Goal: Communication & Community: Answer question/provide support

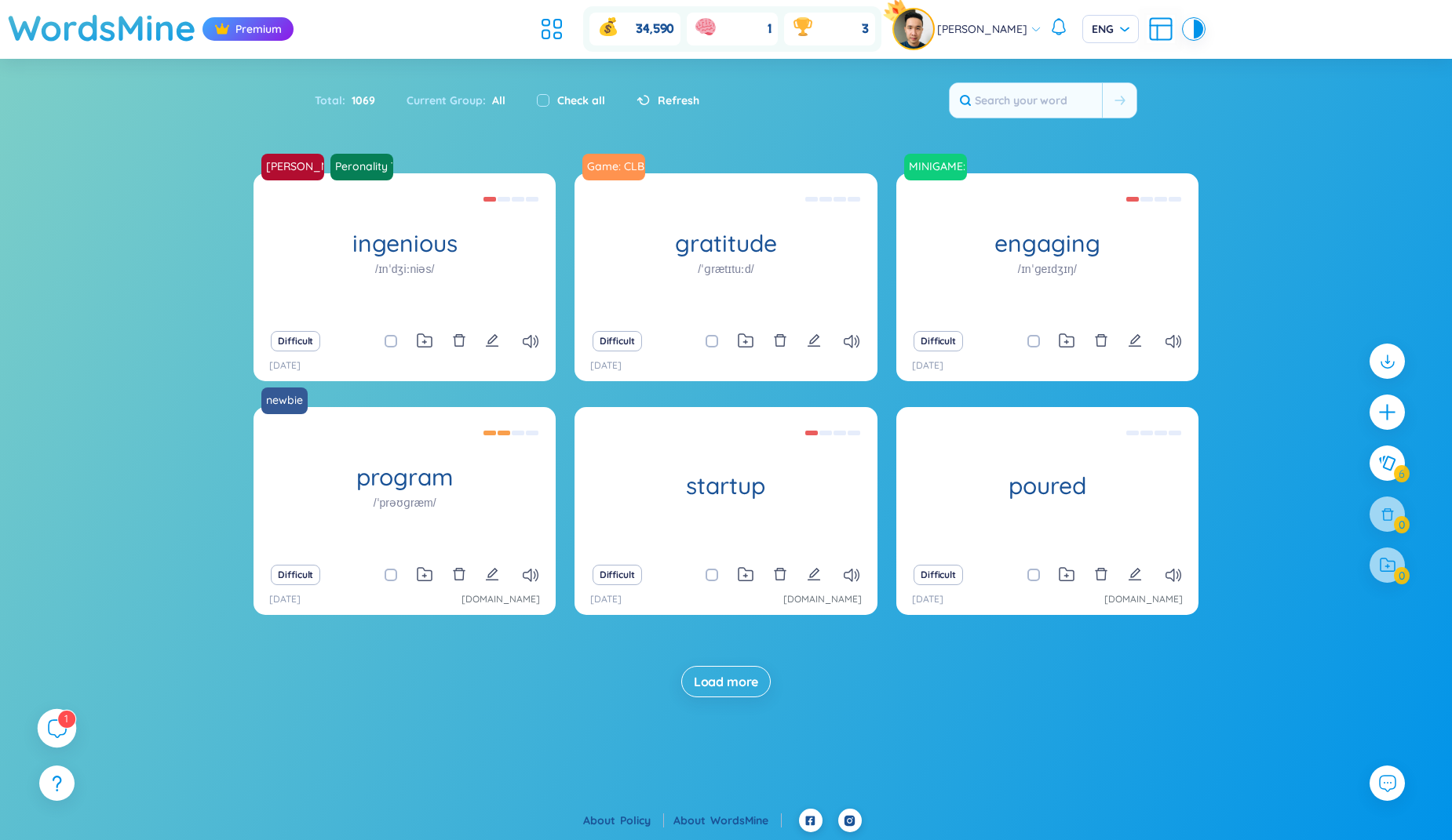
click at [49, 739] on div "1" at bounding box center [57, 729] width 40 height 40
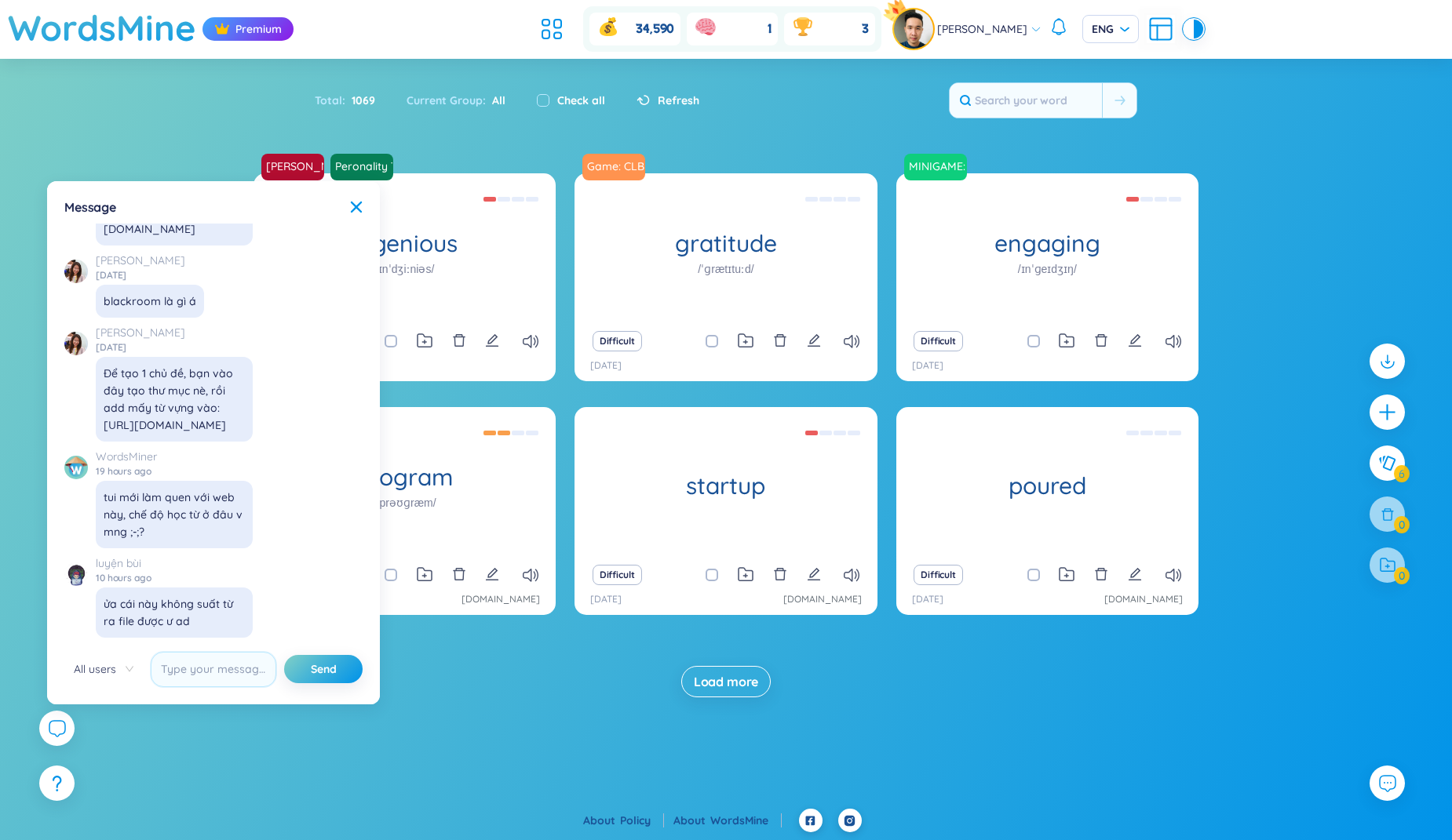
drag, startPoint x: 136, startPoint y: 609, endPoint x: 179, endPoint y: 617, distance: 43.7
click at [179, 617] on div "ửa cái này không suất từ ra file được ư ad" at bounding box center [174, 613] width 141 height 35
click at [989, 22] on span "[PERSON_NAME]" at bounding box center [982, 29] width 90 height 17
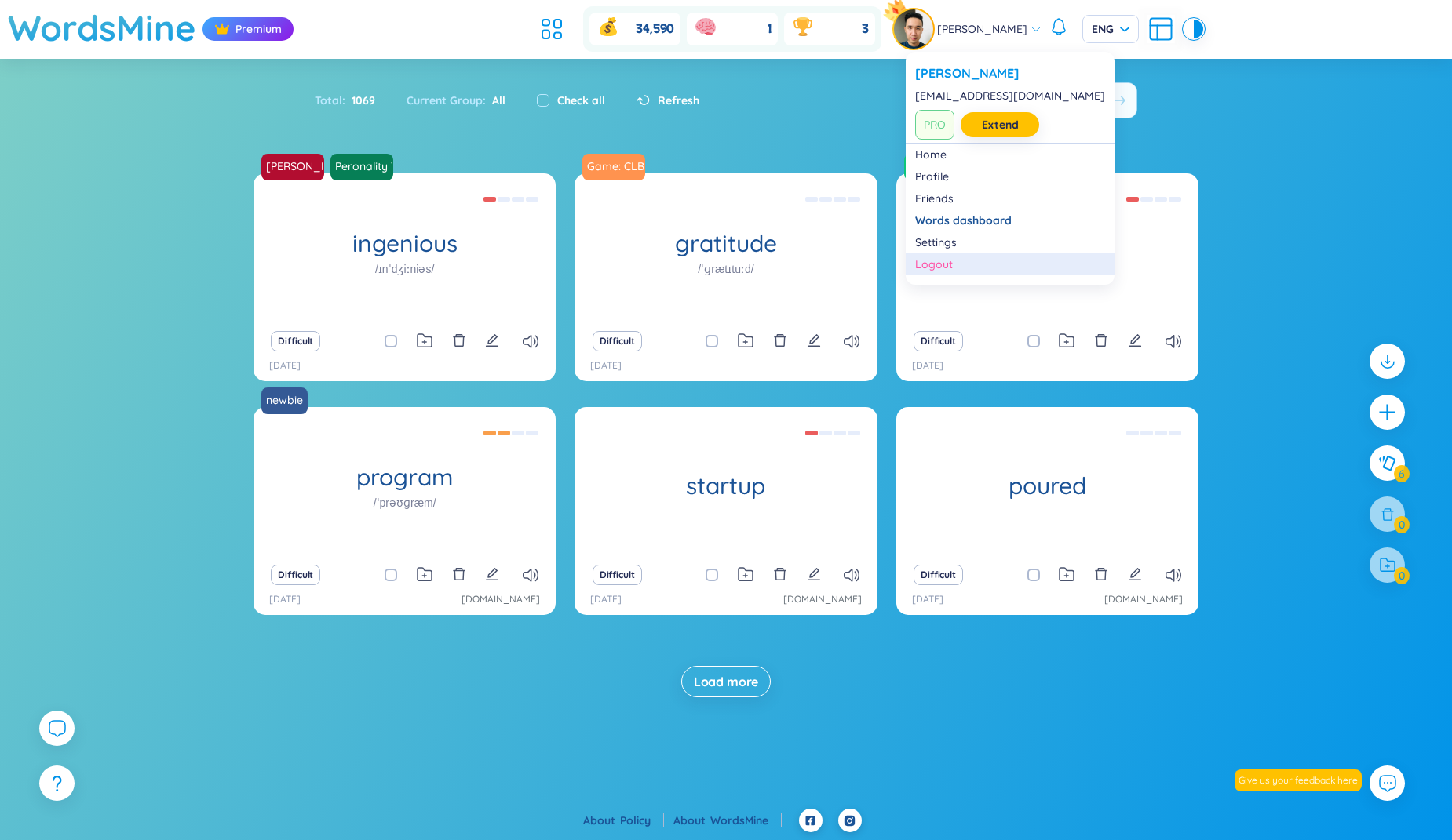
click at [946, 263] on div "Logout" at bounding box center [1010, 264] width 190 height 15
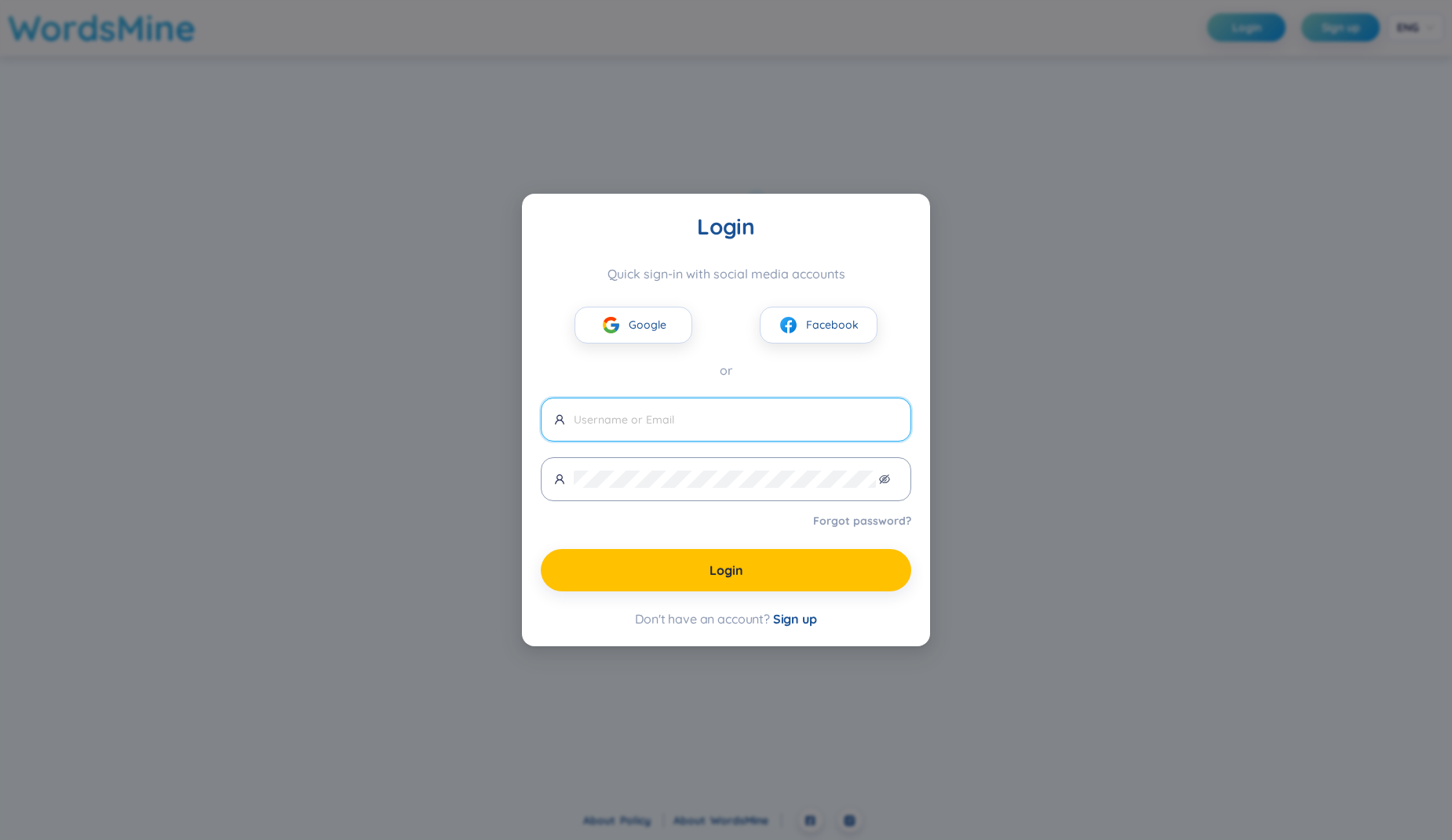
click at [652, 427] on input "text" at bounding box center [736, 420] width 324 height 17
type input "[EMAIL_ADDRESS][DOMAIN_NAME]"
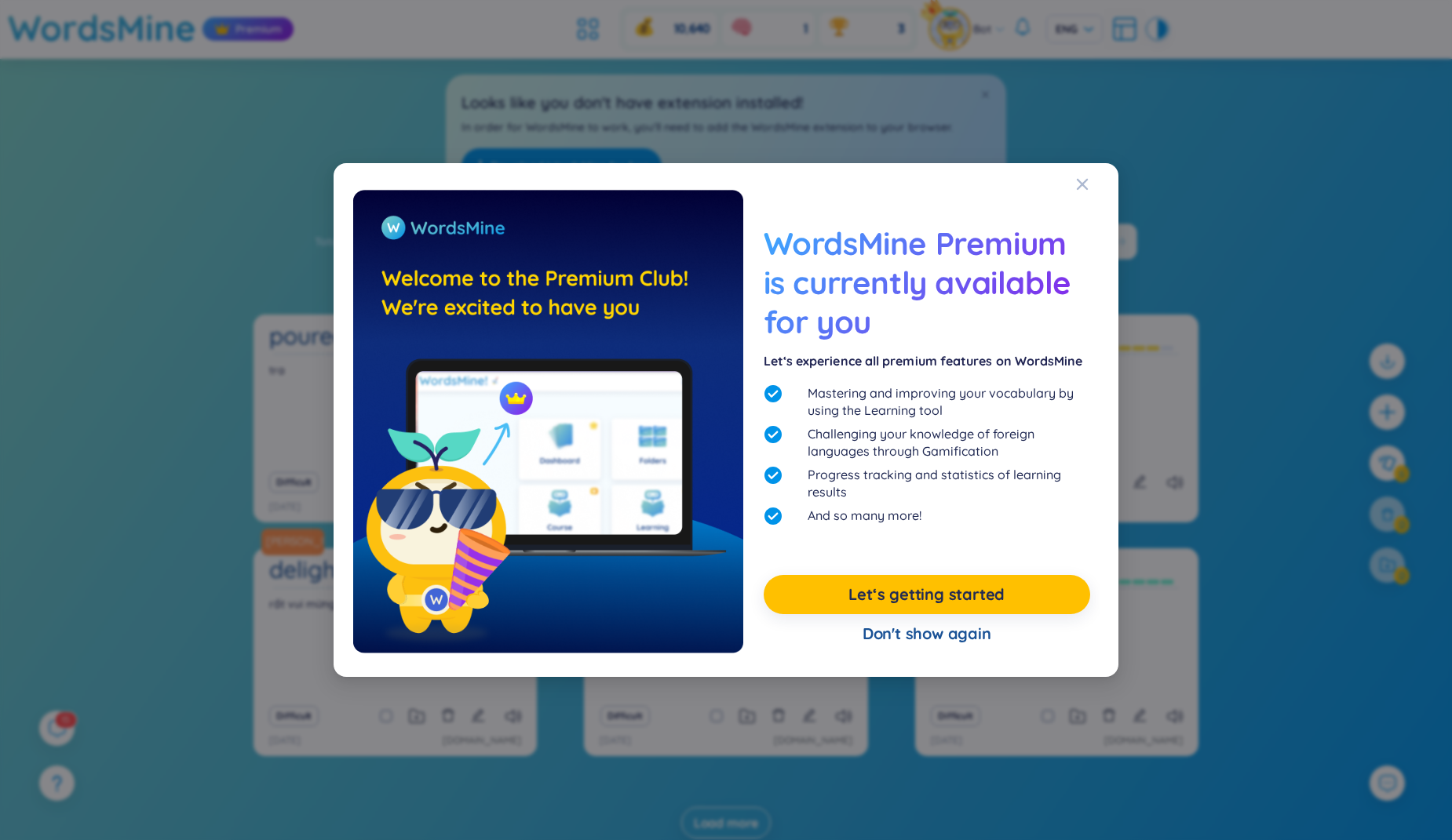
click at [416, 712] on div "WordsMine Premium is currently available for you Let‘s experience all premium f…" at bounding box center [726, 420] width 1452 height 840
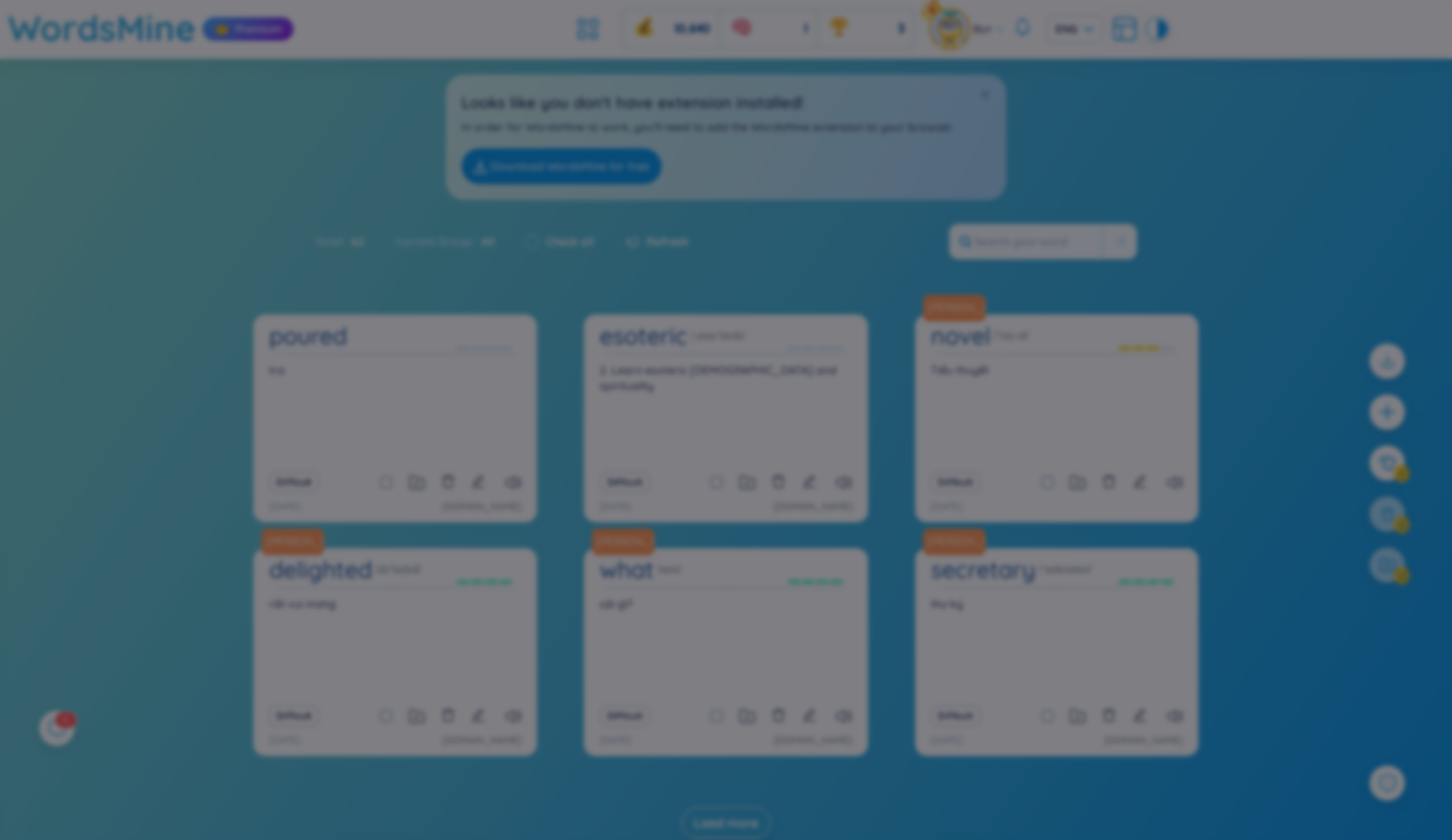
click at [416, 712] on div "What's new in WordsMine? Folder management WordsMine lets you manage and person…" at bounding box center [726, 420] width 1452 height 840
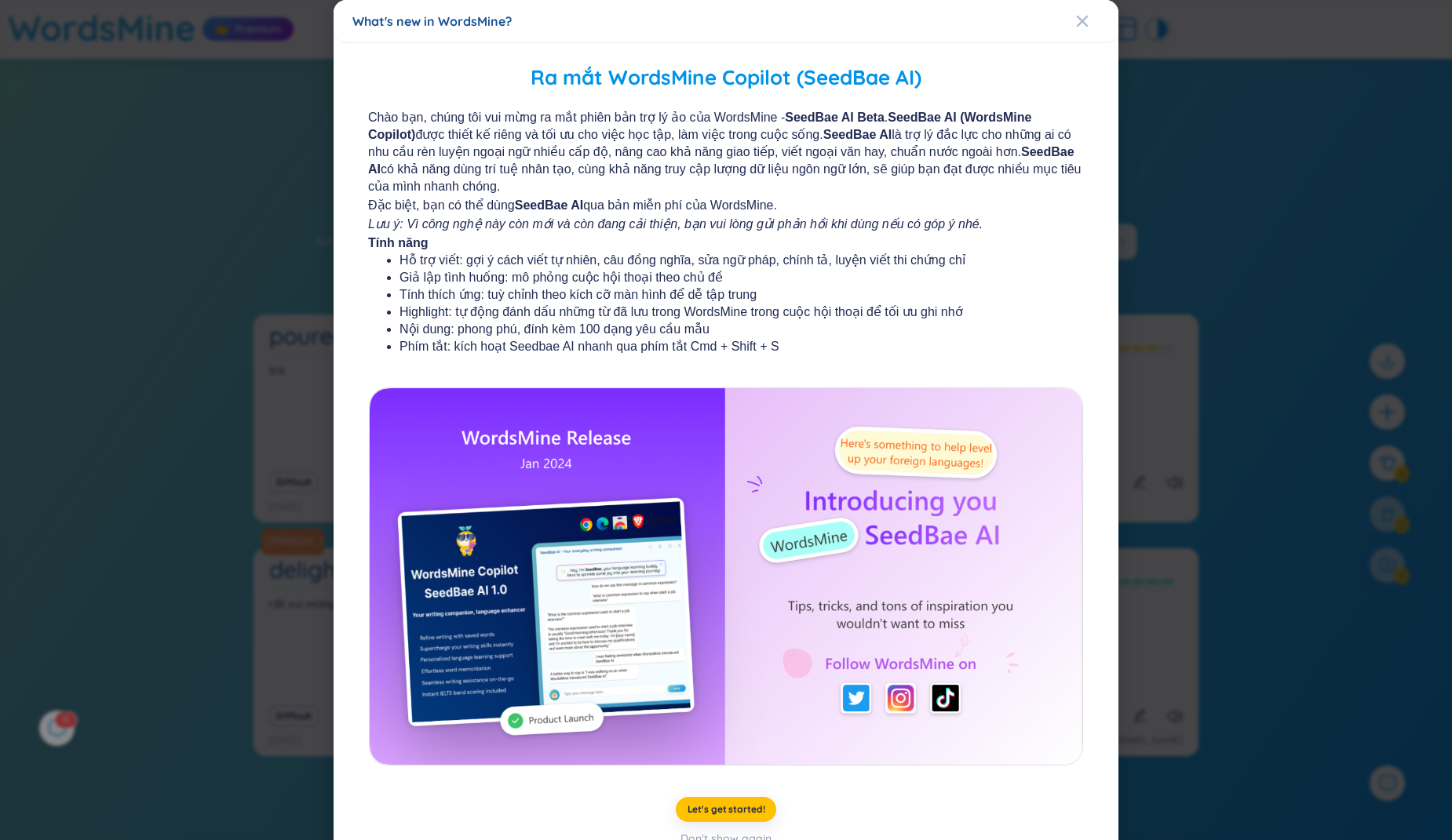
click at [249, 589] on div "What's new in WordsMine? Ra mắt WordsMine Copilot (SeedBae AI) Chào bạn, chúng …" at bounding box center [726, 420] width 1452 height 840
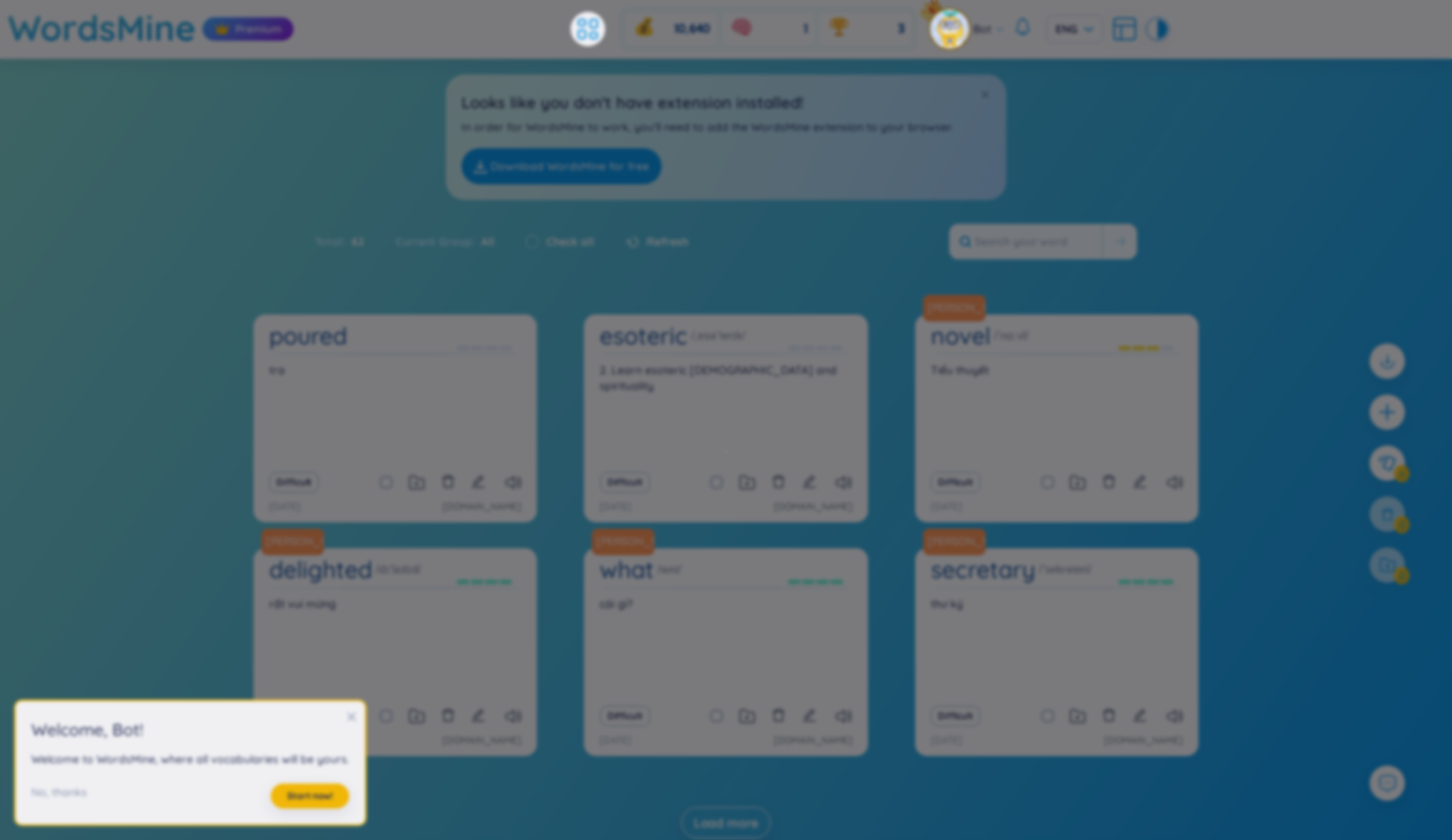
click at [249, 589] on body "WordsMine Premium 10,640 1 3 Bot ENG Sort Alphabet Ascending Alphabet Descendin…" at bounding box center [726, 420] width 1452 height 840
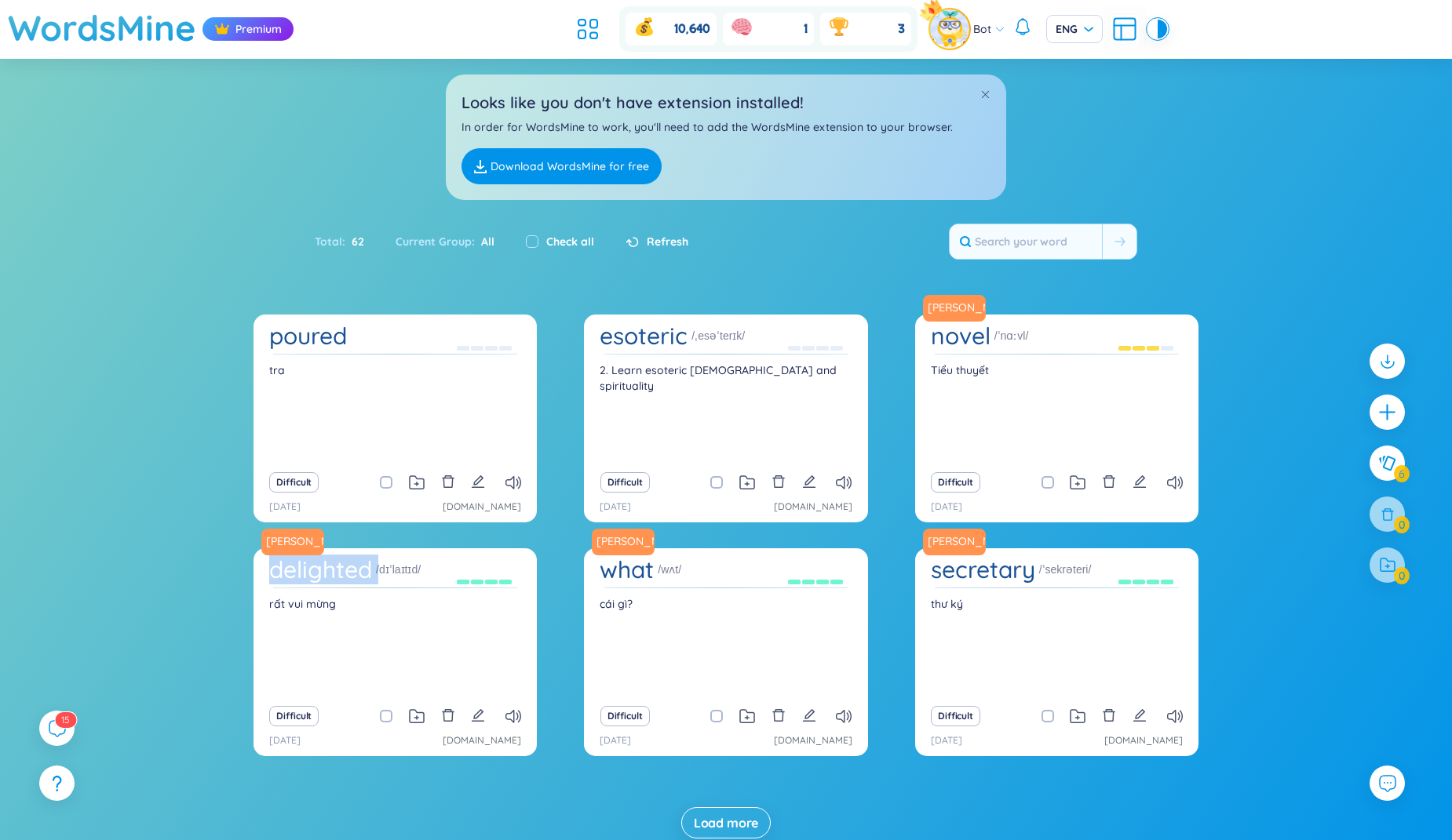
click at [249, 589] on div "poured tra Difficult [DATE] [DOMAIN_NAME] esoteric /ˌesəˈterɪk/ 2. Learn esoter…" at bounding box center [726, 592] width 1452 height 555
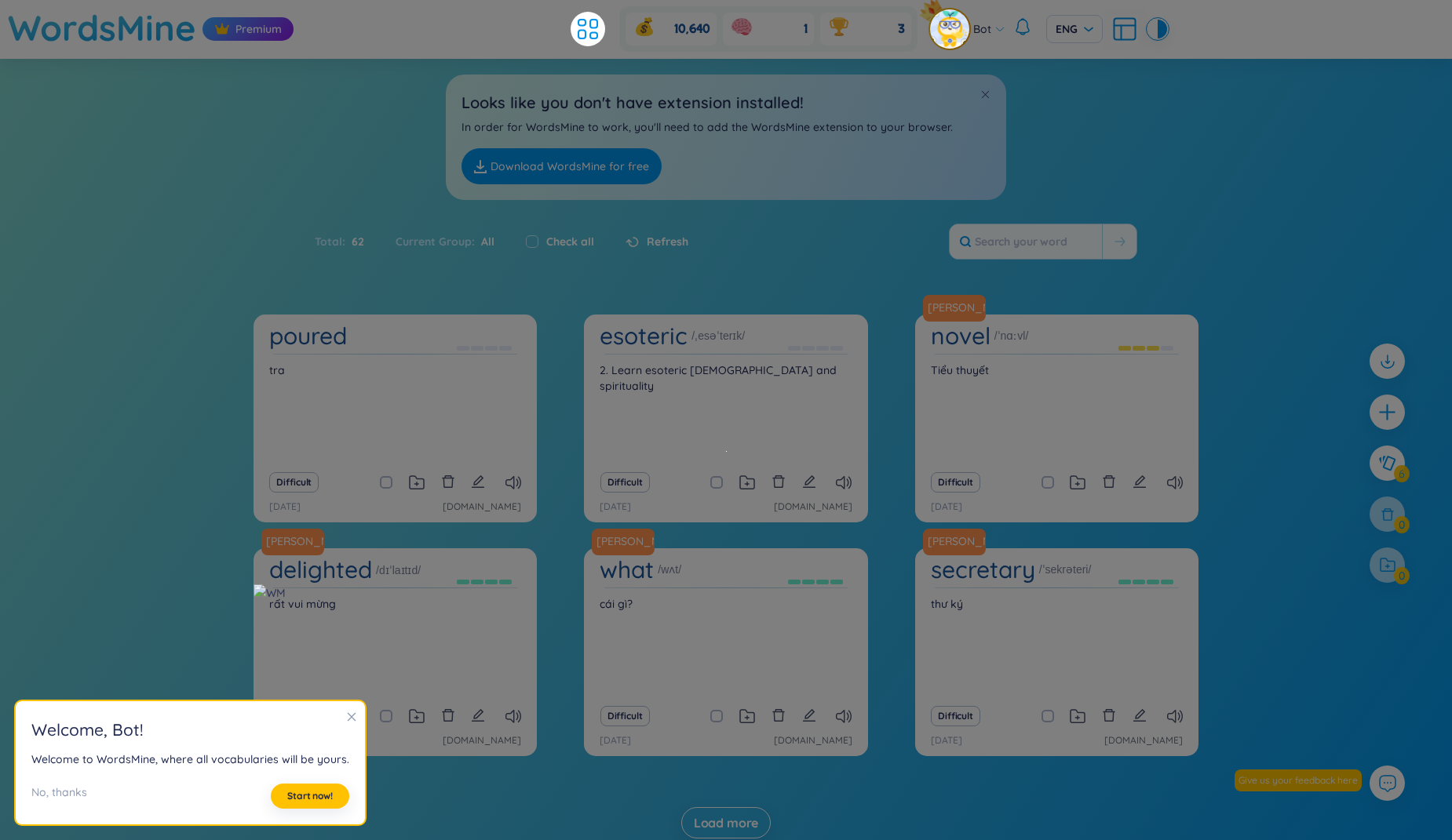
click at [63, 729] on h2 "Welcome , Bot !" at bounding box center [190, 730] width 318 height 26
click at [82, 654] on div "poured tra Difficult [DATE] [DOMAIN_NAME] esoteric /ˌesəˈterɪk/ 2. Learn esoter…" at bounding box center [726, 592] width 1452 height 555
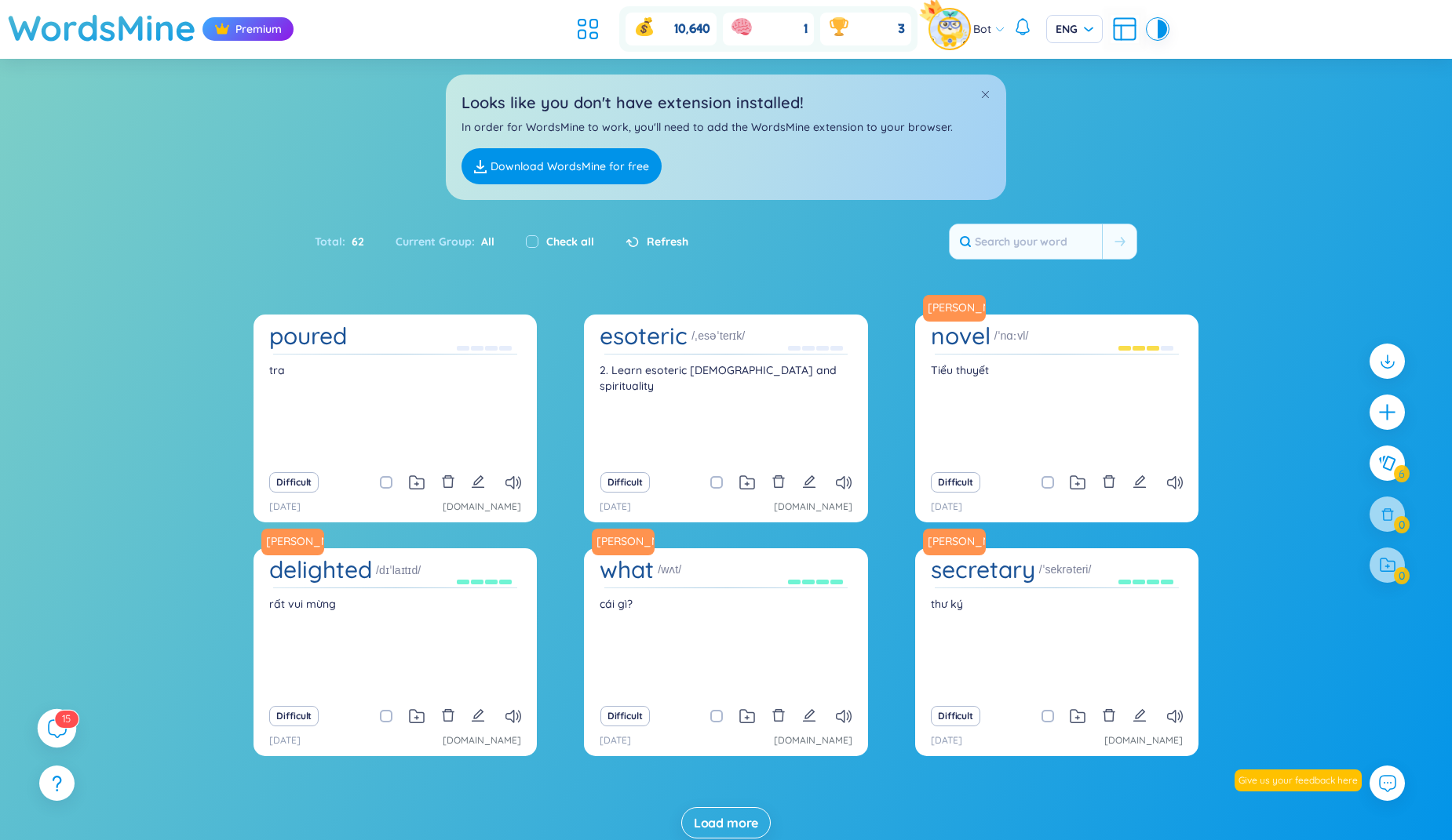
click at [51, 719] on icon at bounding box center [56, 728] width 18 height 18
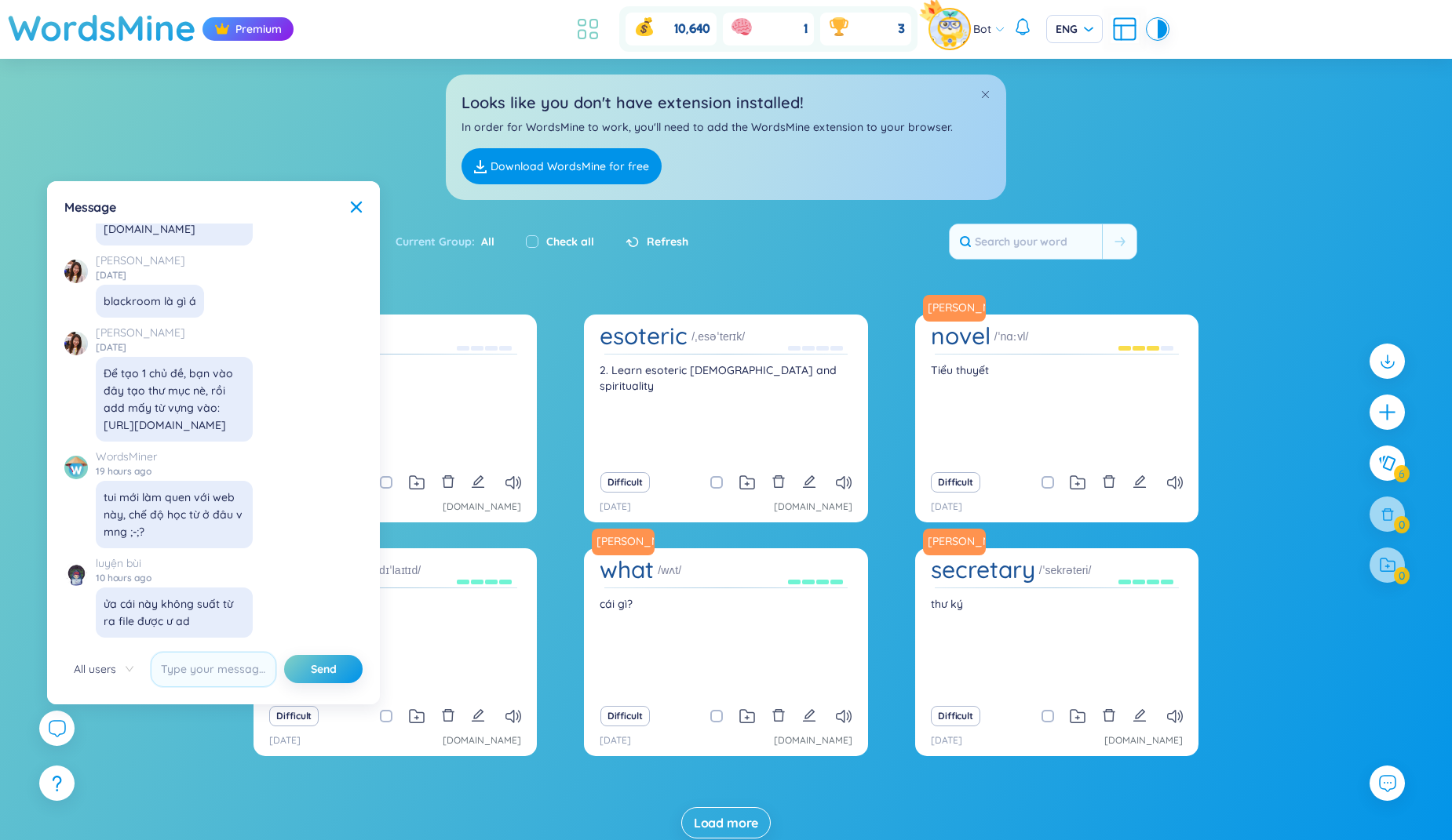
click at [582, 37] on icon at bounding box center [588, 28] width 28 height 28
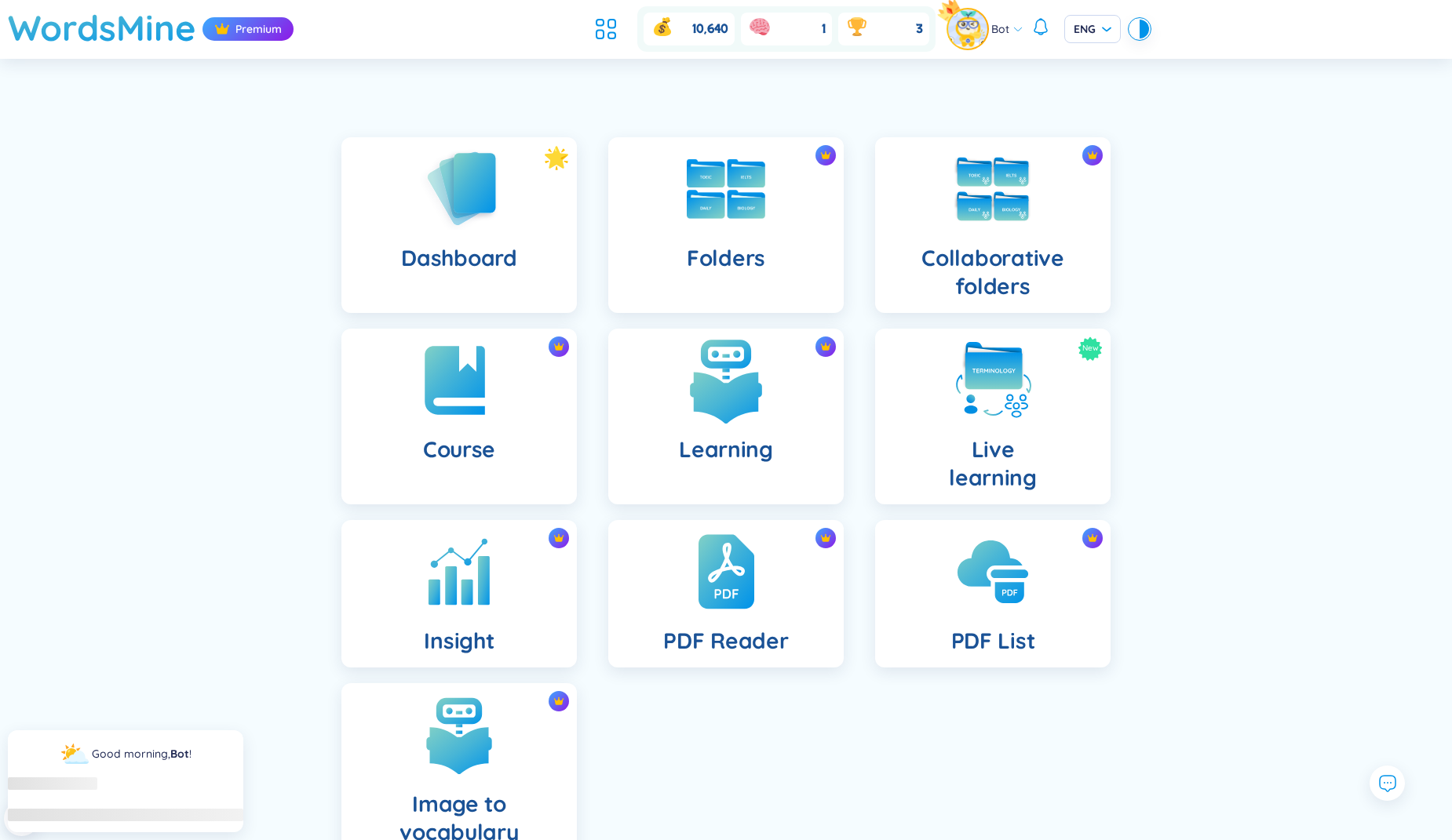
click at [696, 360] on img at bounding box center [725, 380] width 86 height 86
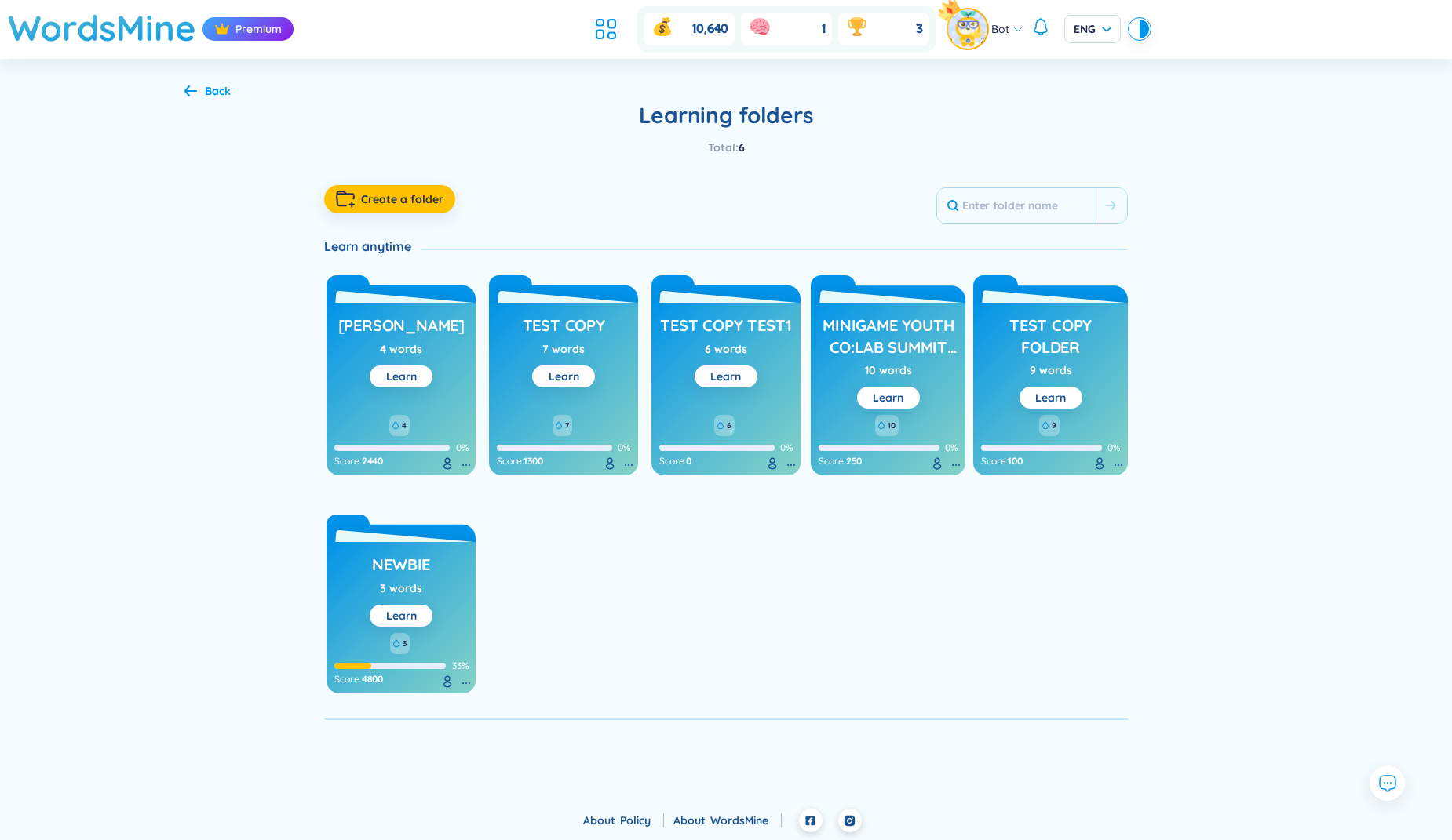
click at [222, 159] on div "Back Learning folders Total : 6 Create a folder Learn anytime Robert 4 words Le…" at bounding box center [726, 402] width 1131 height 686
click at [156, 34] on h1 "WordsMine" at bounding box center [102, 28] width 189 height 56
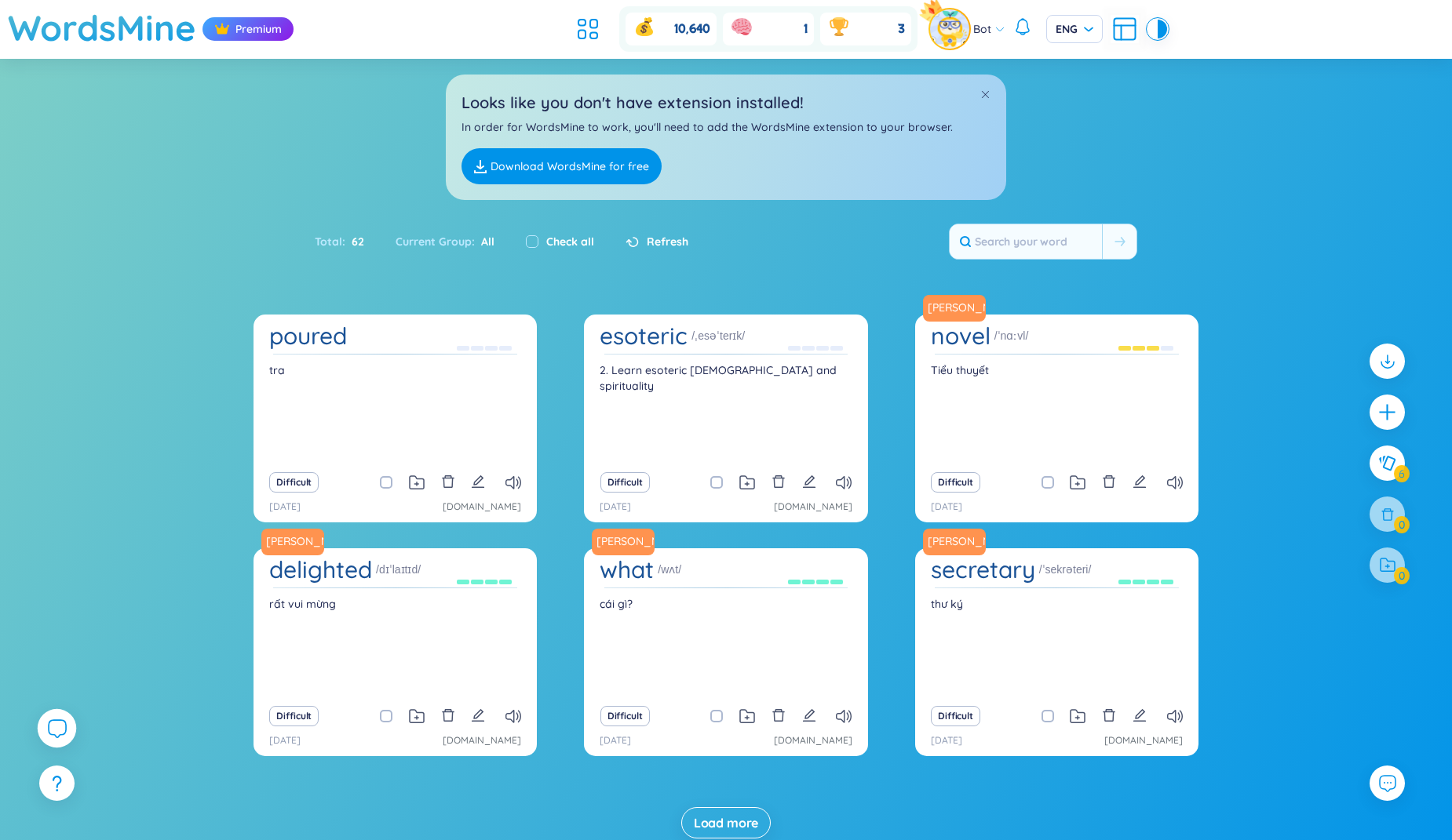
click at [60, 719] on div at bounding box center [57, 729] width 40 height 40
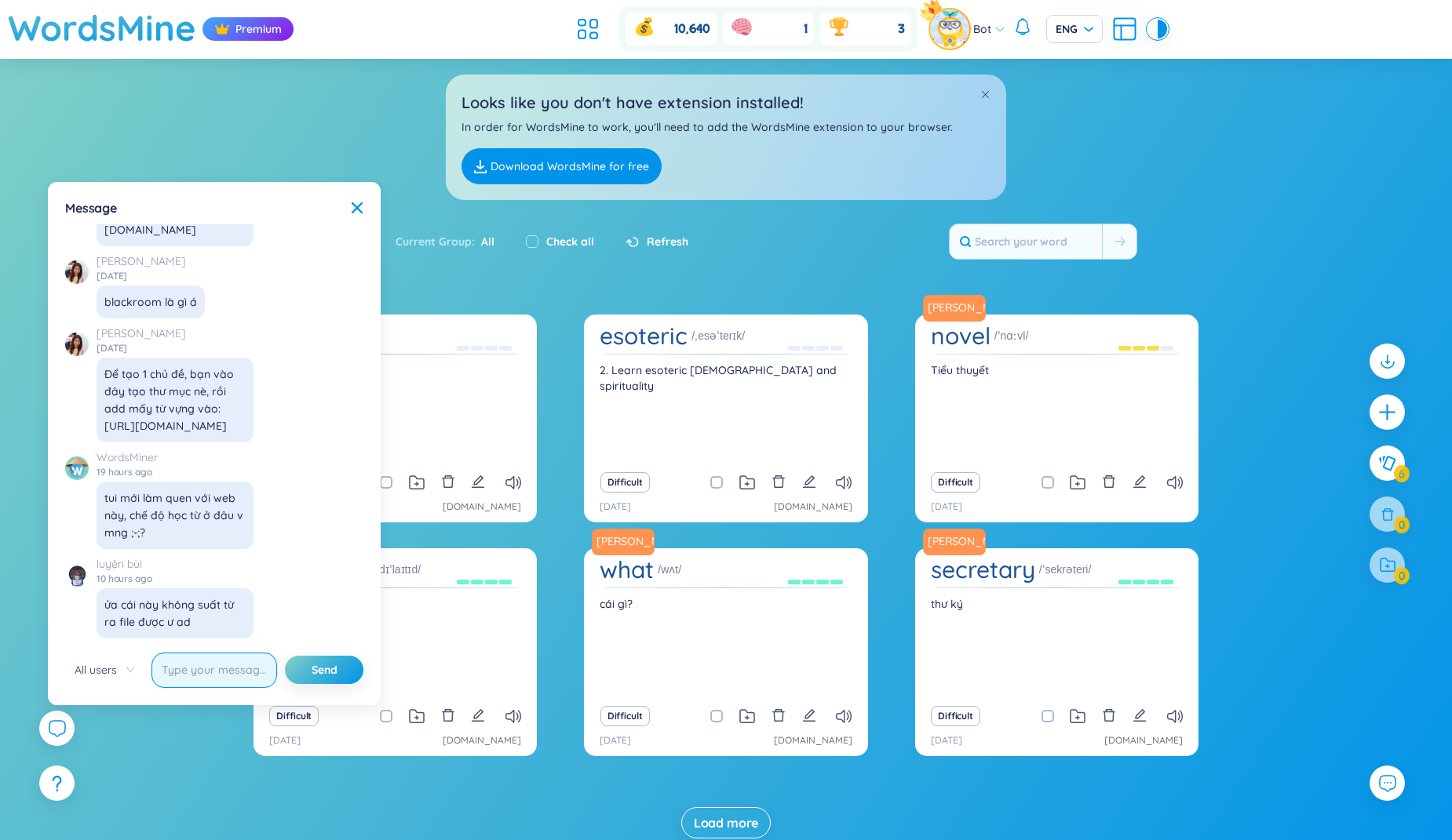
click at [189, 664] on input "text" at bounding box center [214, 671] width 126 height 35
paste input "[URL][DOMAIN_NAME]"
type input "@WordsMiner, you can review or study your vocab here: [URL][DOMAIN_NAME]"
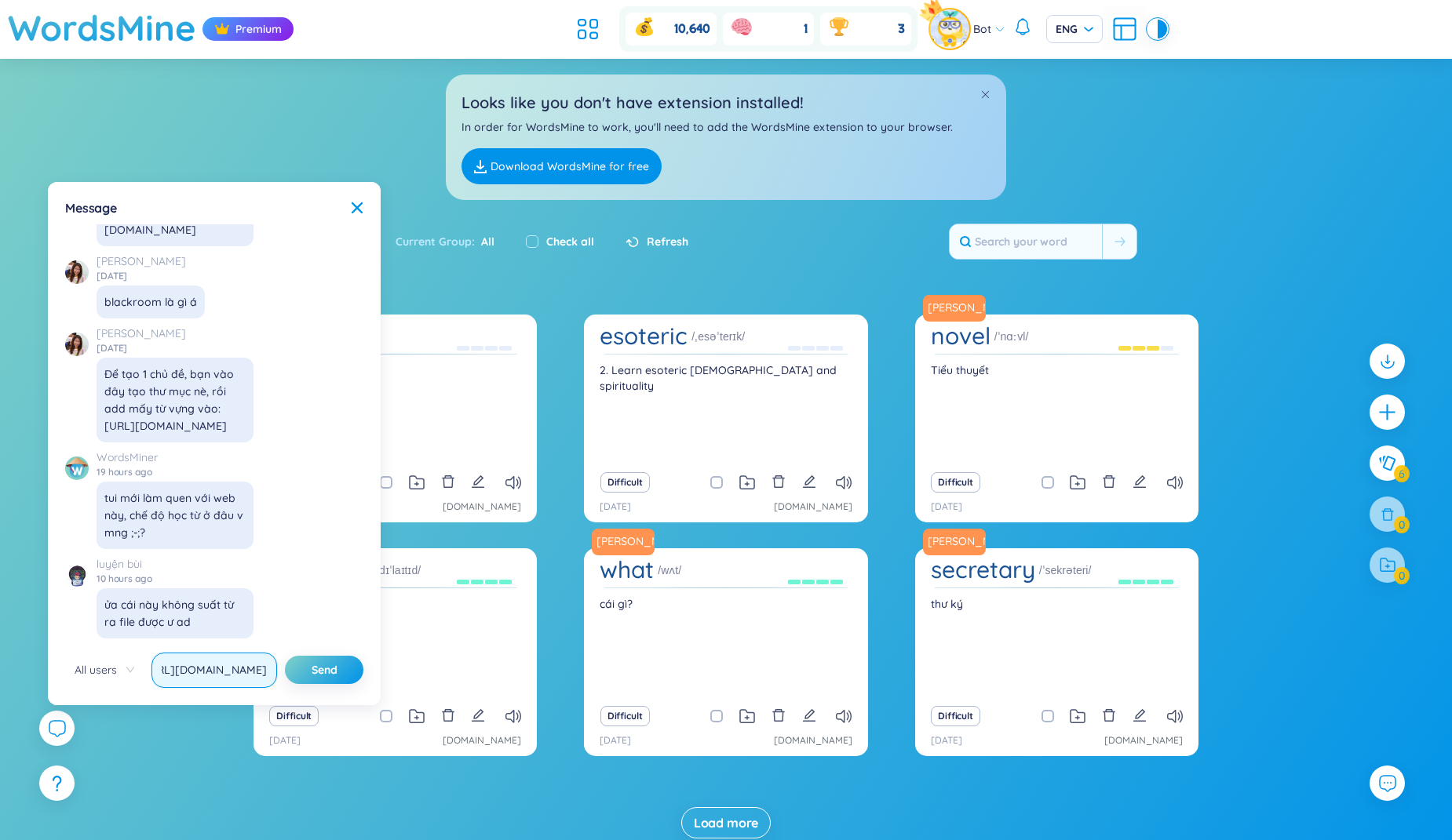
click at [285, 656] on button "Send" at bounding box center [323, 670] width 78 height 28
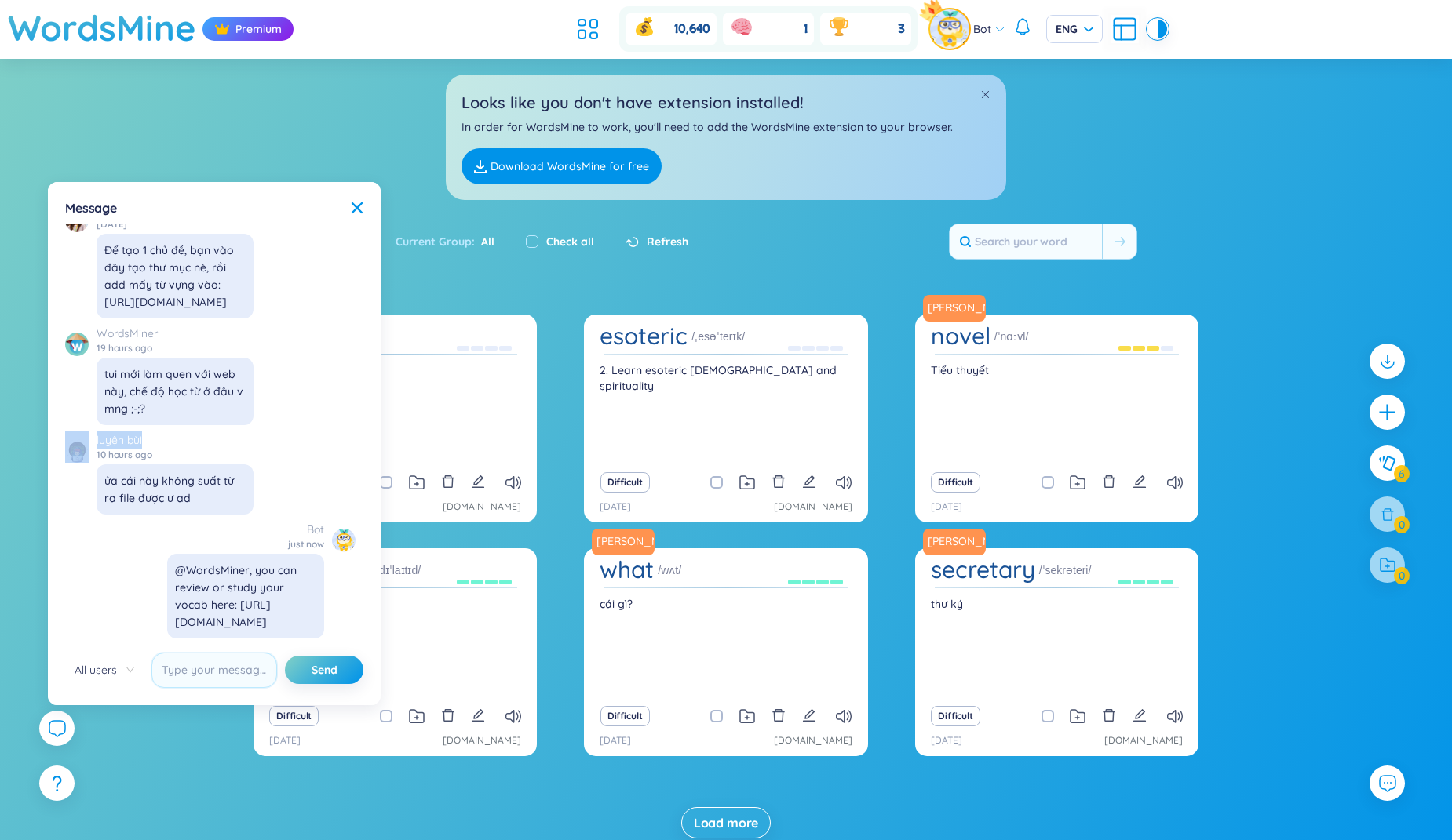
drag, startPoint x: 85, startPoint y: 408, endPoint x: 146, endPoint y: 420, distance: 62.2
click at [146, 420] on div "No data to display WordsMiner [DATE] 13:40 cho mik hỏi là mik có note vocab nhi…" at bounding box center [214, 435] width 298 height 421
copy div "luyện bùi"
click at [192, 677] on input "text" at bounding box center [214, 671] width 126 height 35
paste input "avatar luyện bùi"
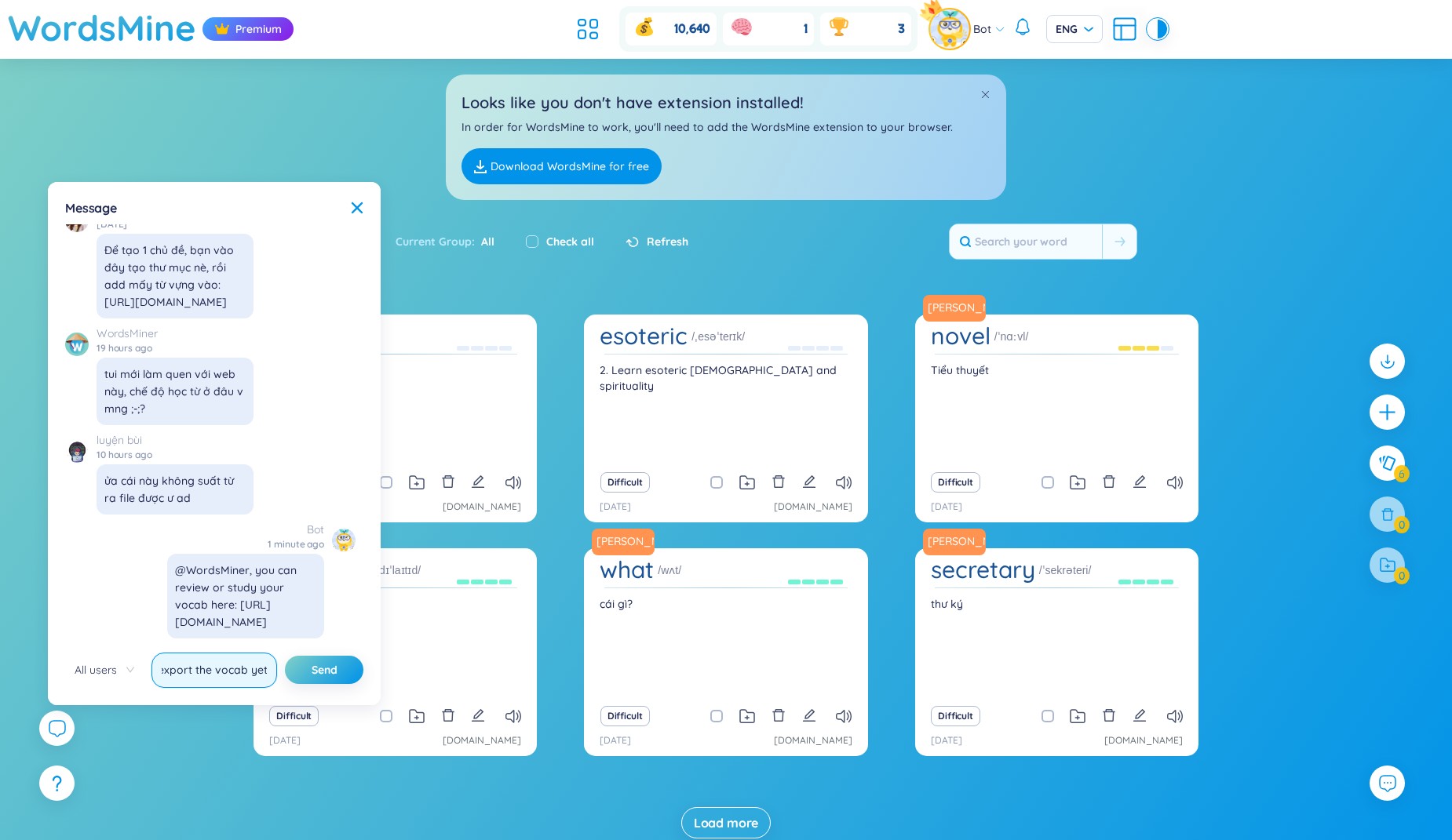
scroll to position [0, 176]
type input "@luyện bùi - we are not able to export the vocab yet :/"
click at [285, 656] on button "Send" at bounding box center [323, 670] width 78 height 28
